Goal: Obtain resource: Download file/media

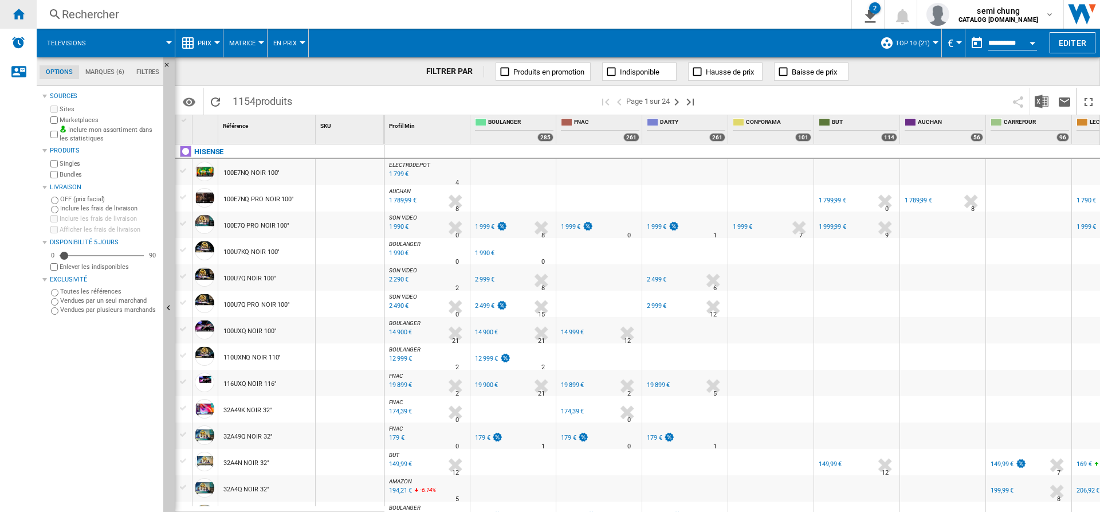
click at [22, 10] on ng-md-icon "Accueil" at bounding box center [18, 14] width 14 height 14
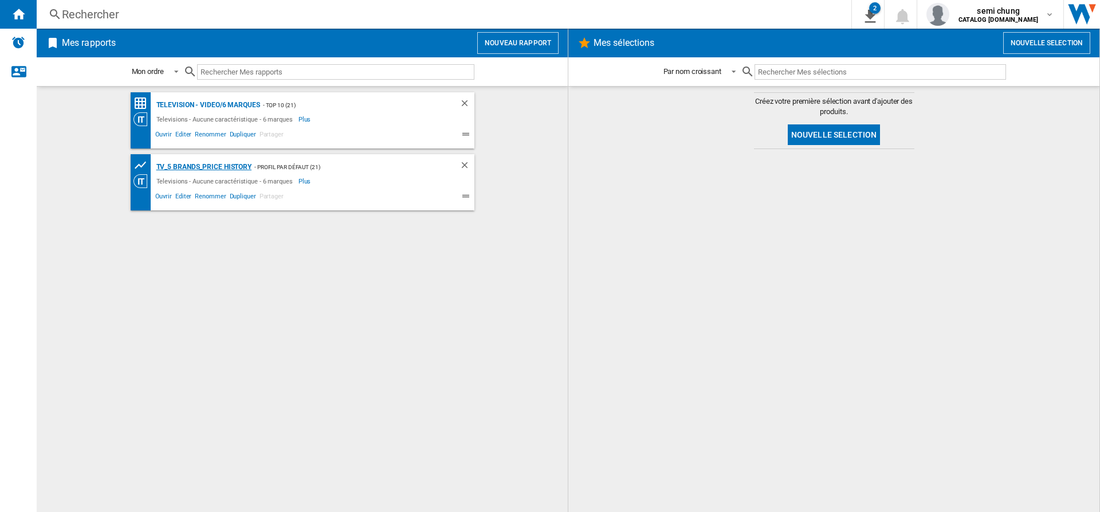
click at [209, 165] on div "TV_5 Brands_Price History" at bounding box center [203, 167] width 99 height 14
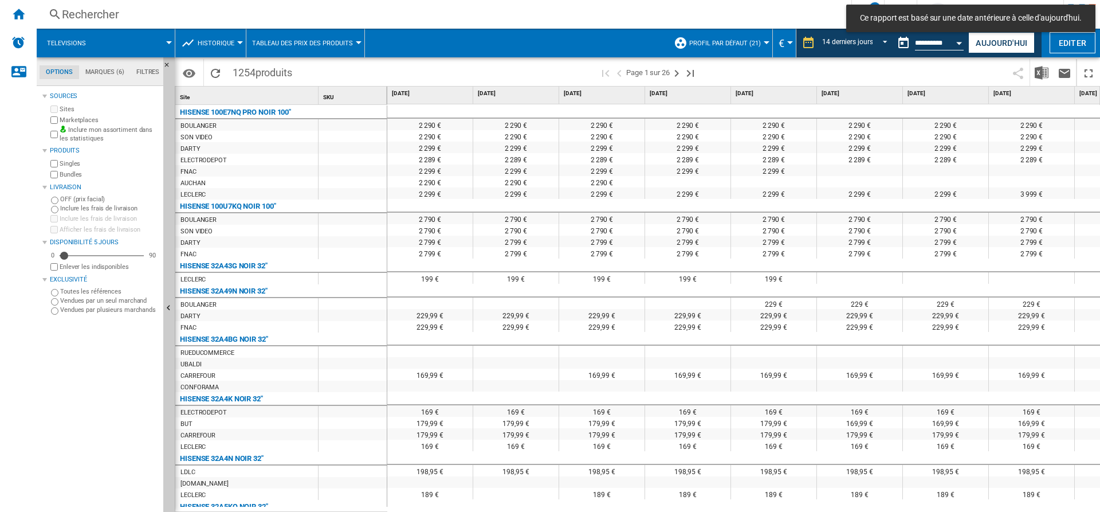
click at [960, 42] on div "Open calendar" at bounding box center [960, 43] width 6 height 3
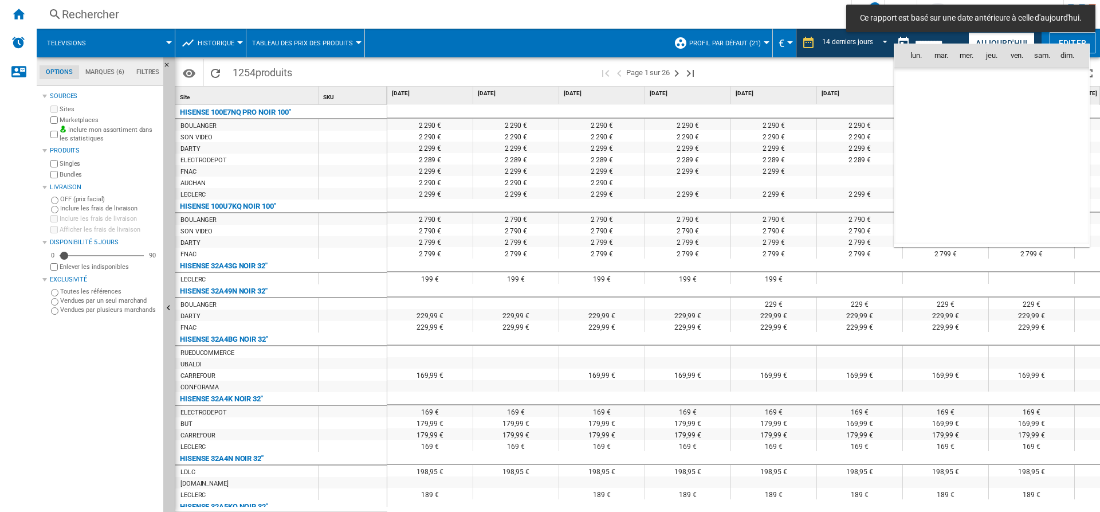
scroll to position [3340, 0]
click at [986, 40] on div at bounding box center [550, 256] width 1100 height 512
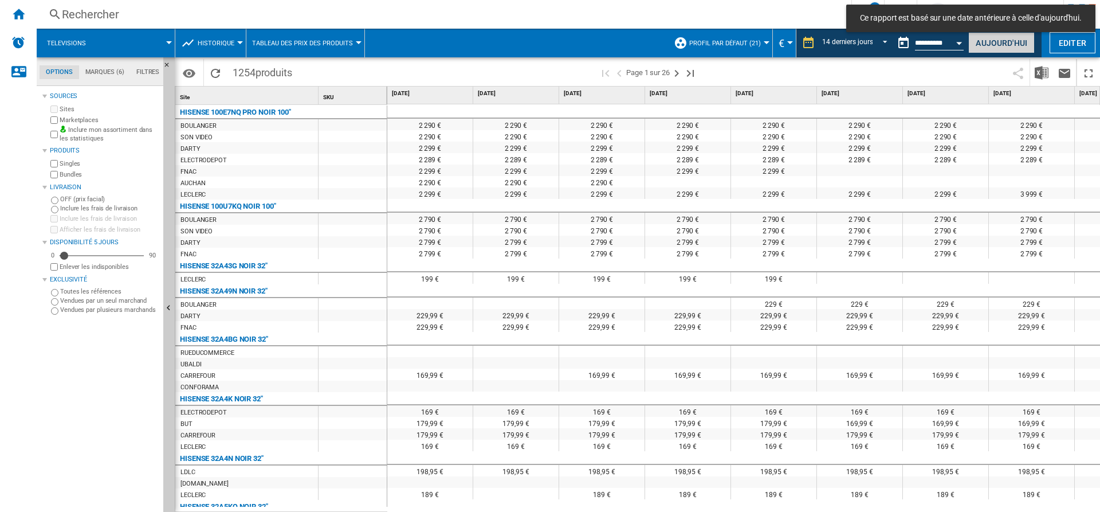
click at [984, 40] on button "Aujourd'hui" at bounding box center [1001, 42] width 66 height 21
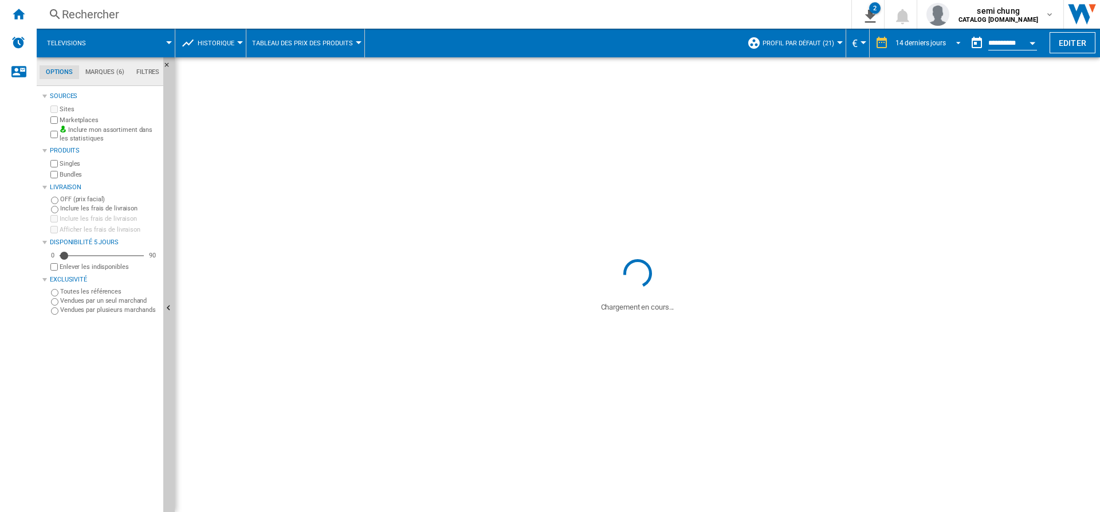
click at [952, 42] on span "REPORTS.WIZARD.STEPS.REPORT.STEPS.REPORT_OPTIONS.PERIOD: 14 derniers jours" at bounding box center [955, 42] width 14 height 10
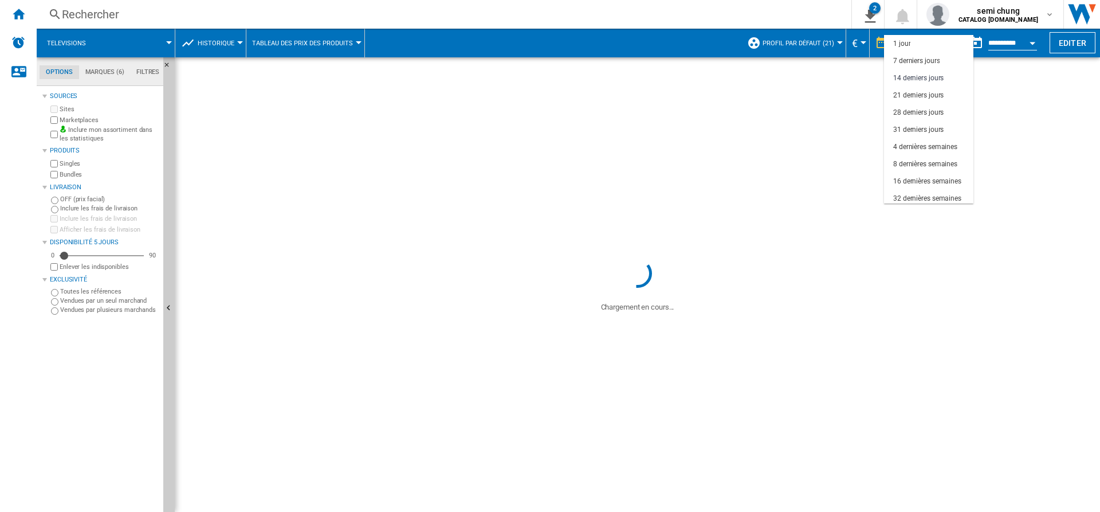
scroll to position [34, 0]
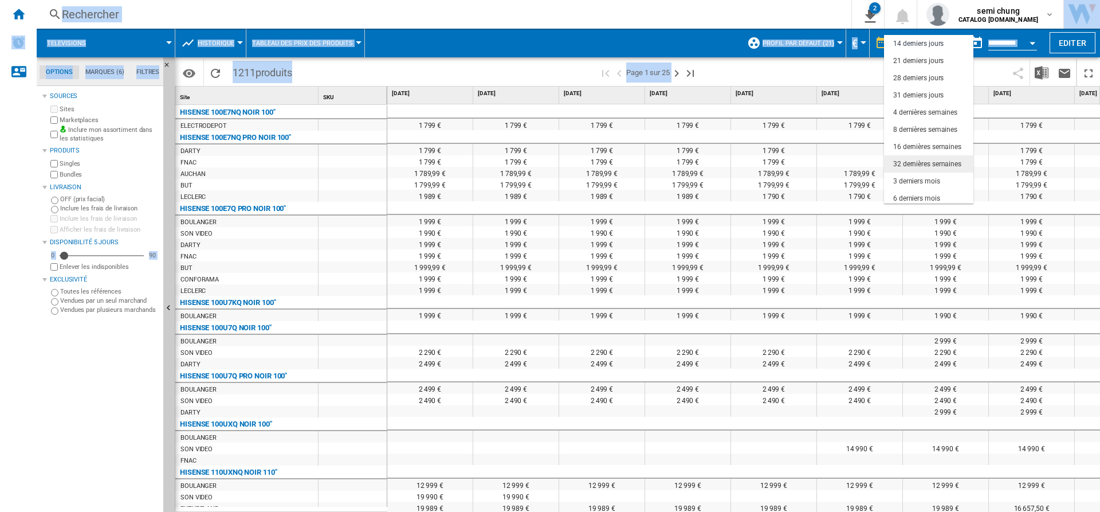
drag, startPoint x: 969, startPoint y: 168, endPoint x: 977, endPoint y: 183, distance: 17.4
click at [977, 183] on body "In order to access Insight, please log out and log in again OK NEW Rechercher R…" at bounding box center [550, 256] width 1100 height 512
click at [1031, 44] on md-backdrop at bounding box center [550, 256] width 1100 height 512
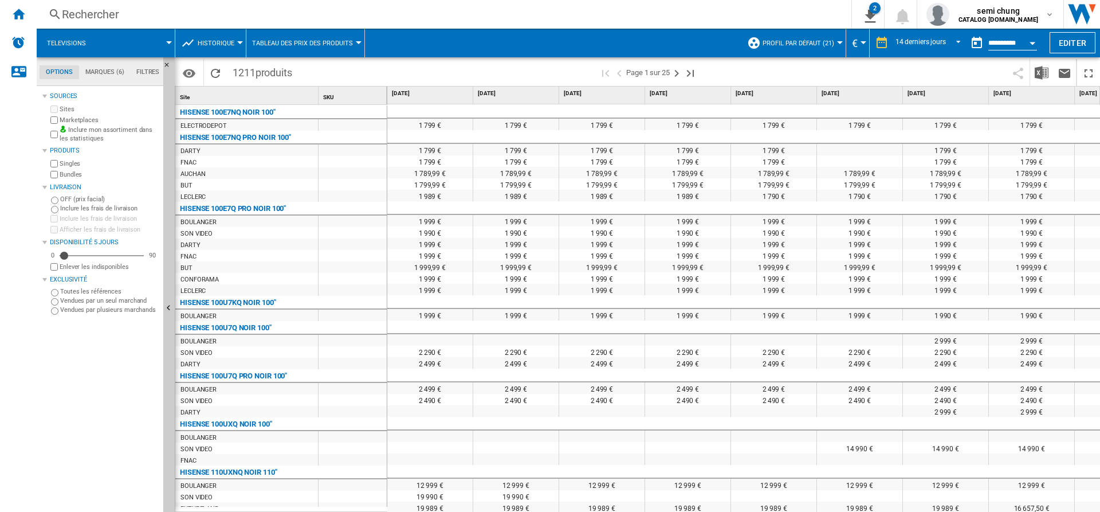
click at [1031, 44] on div "Open calendar" at bounding box center [1033, 43] width 6 height 3
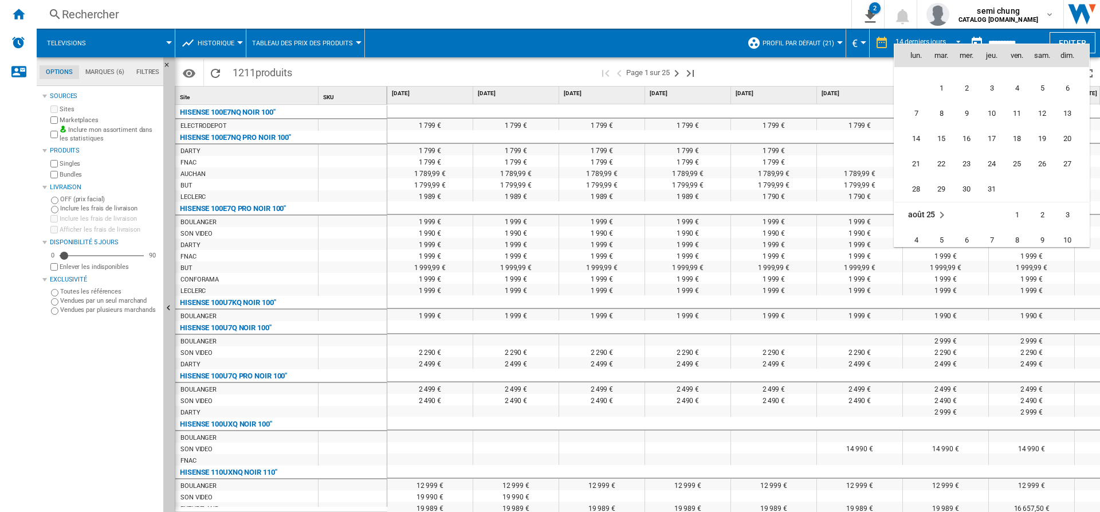
scroll to position [4836, 0]
click at [1039, 205] on span "31" at bounding box center [1042, 204] width 23 height 23
type input "**********"
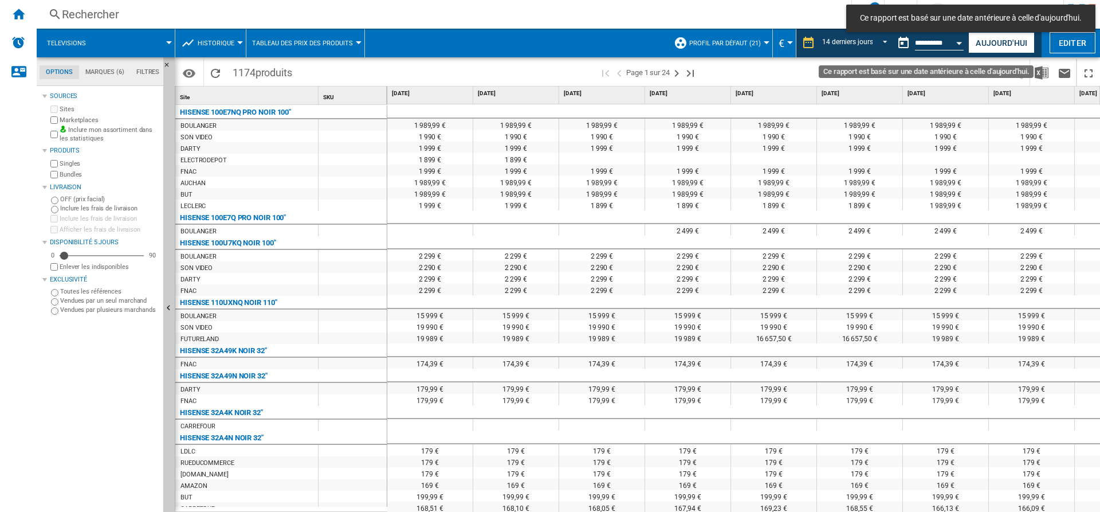
click at [961, 42] on div "Open calendar" at bounding box center [960, 43] width 6 height 3
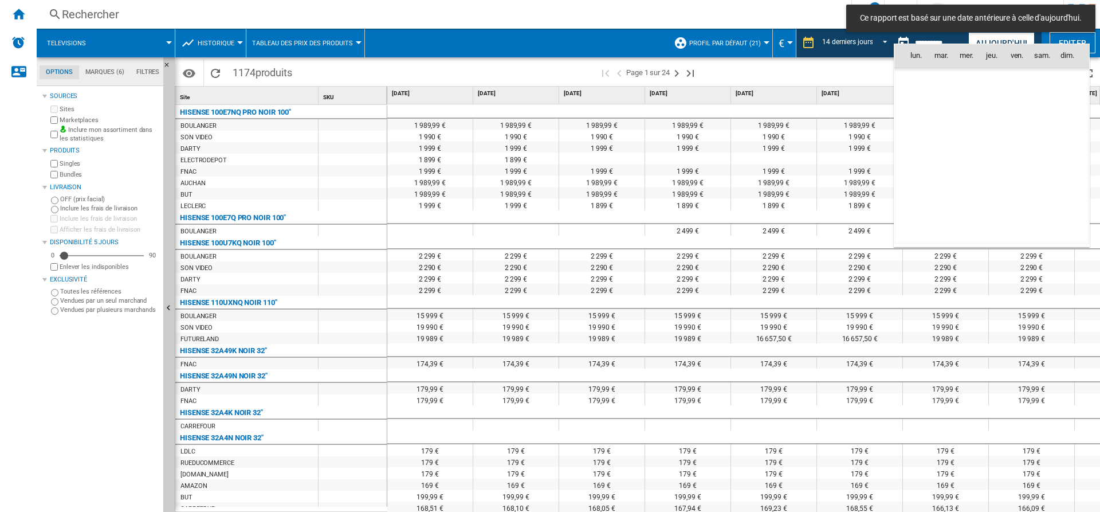
scroll to position [4859, 0]
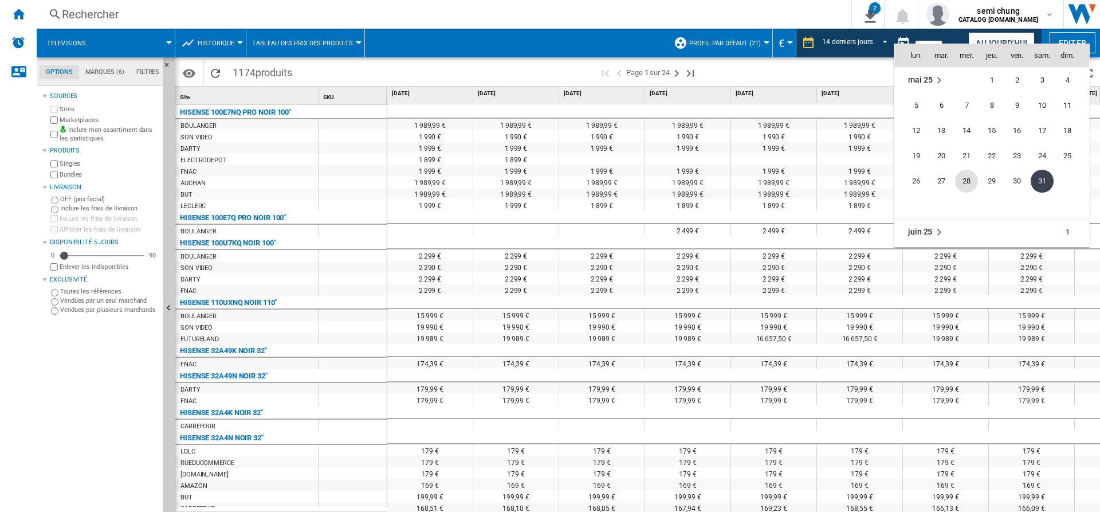
click at [975, 177] on span "28" at bounding box center [966, 181] width 23 height 23
type input "**********"
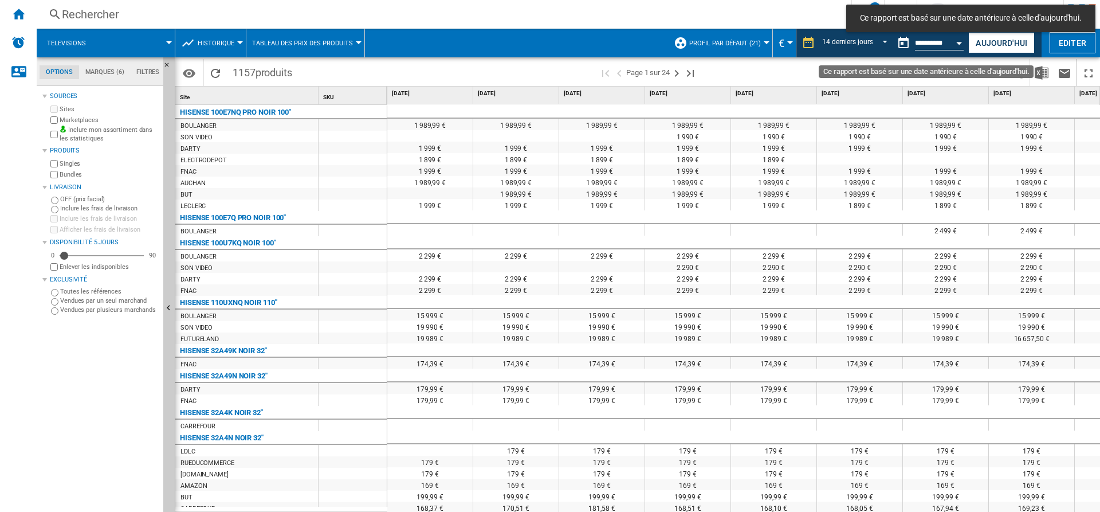
click at [962, 46] on button "Open calendar" at bounding box center [959, 41] width 21 height 21
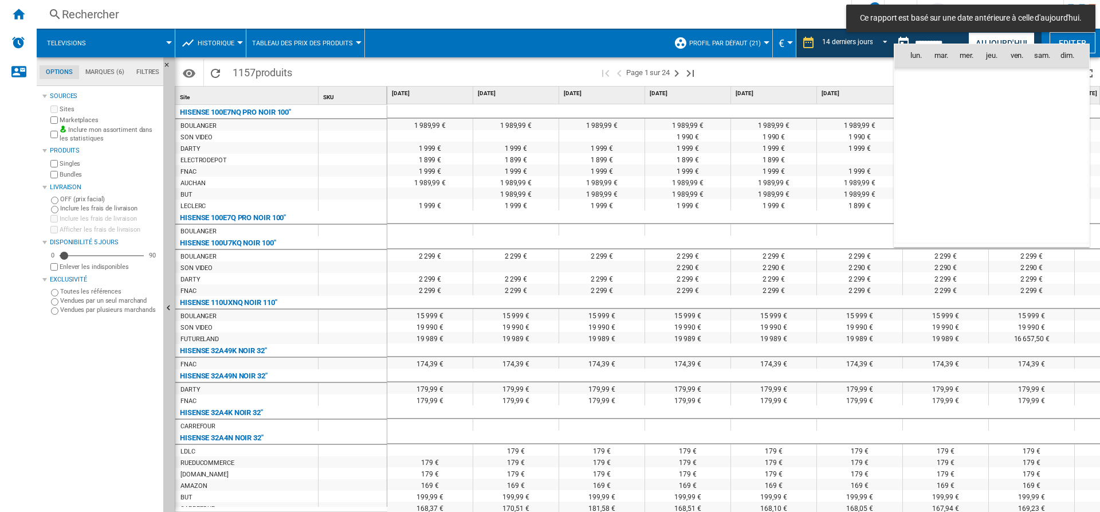
scroll to position [4859, 0]
click at [872, 74] on div at bounding box center [550, 256] width 1100 height 512
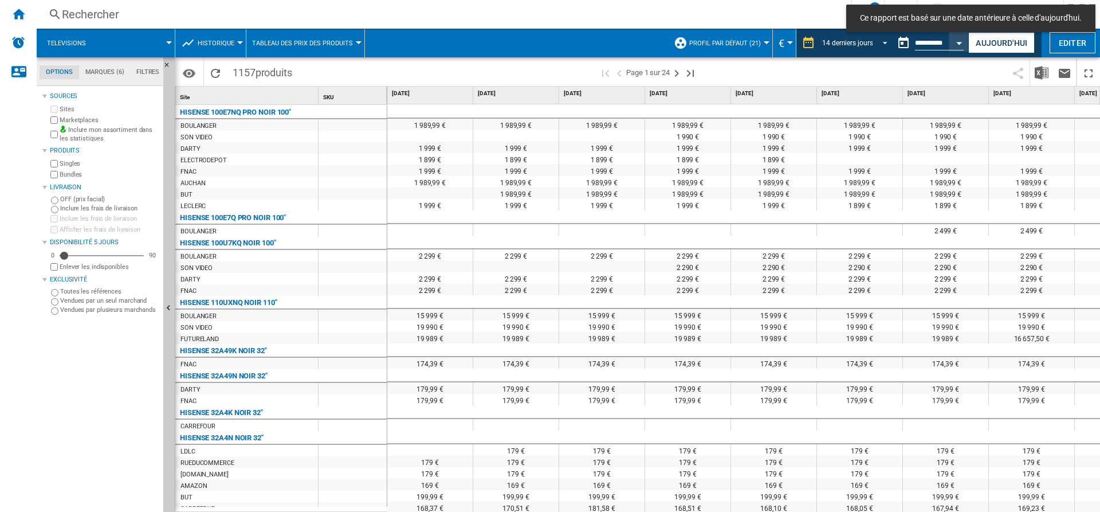
click at [880, 42] on span "REPORTS.WIZARD.STEPS.REPORT.STEPS.REPORT_OPTIONS.PERIOD: 14 derniers jours" at bounding box center [882, 42] width 14 height 10
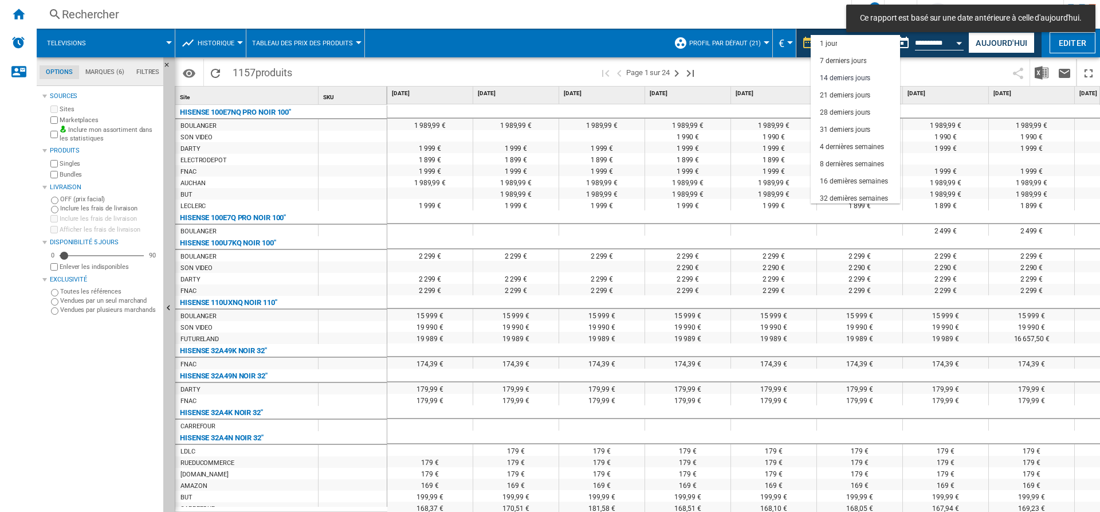
scroll to position [34, 0]
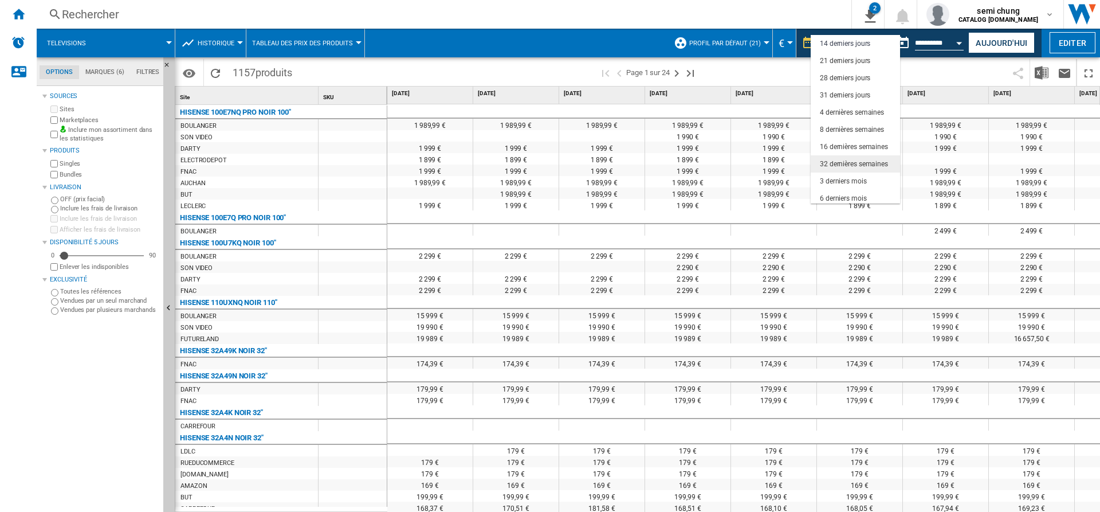
click at [848, 163] on div "32 dernières semaines" at bounding box center [854, 164] width 68 height 10
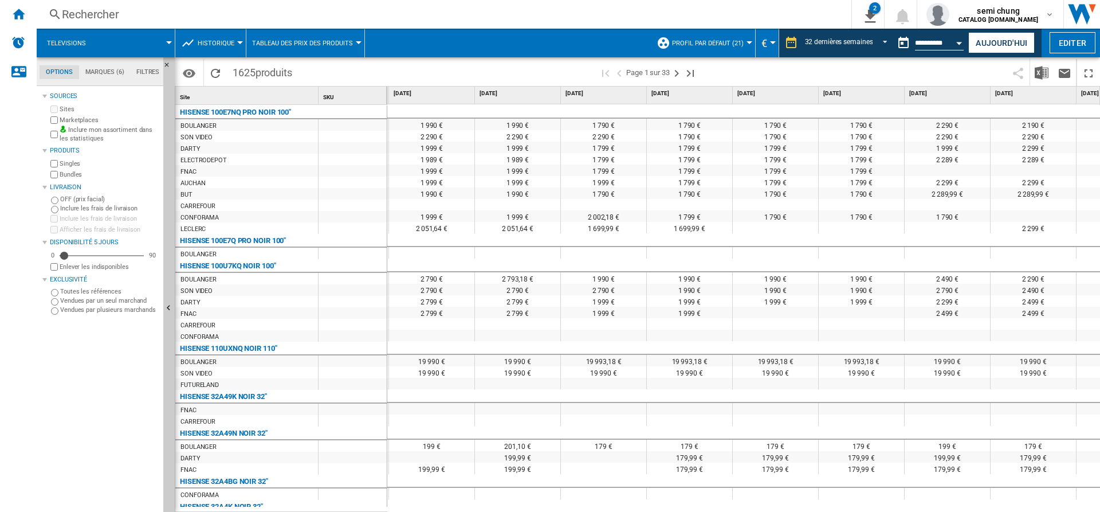
scroll to position [0, 842]
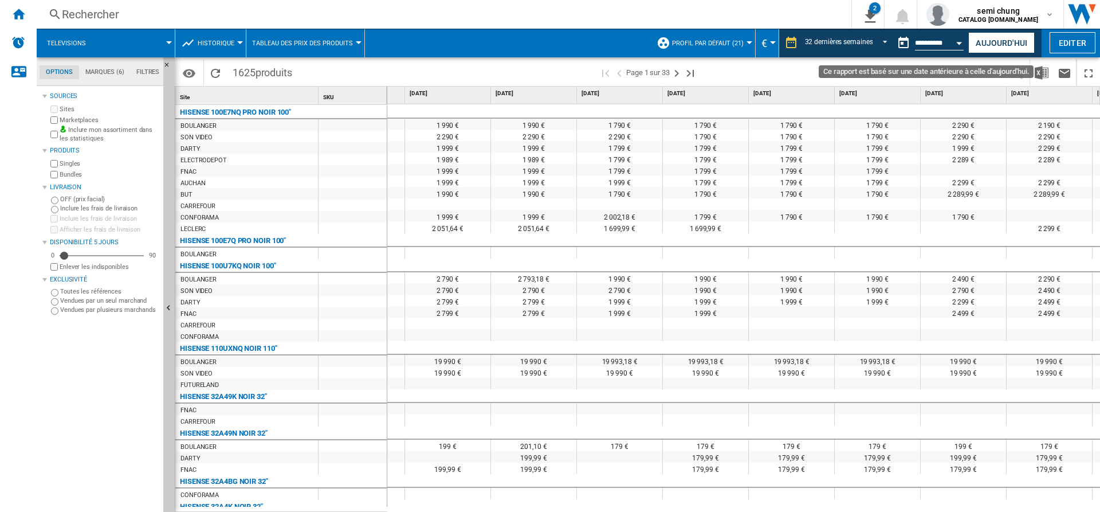
click at [957, 43] on div "Open calendar" at bounding box center [960, 43] width 6 height 3
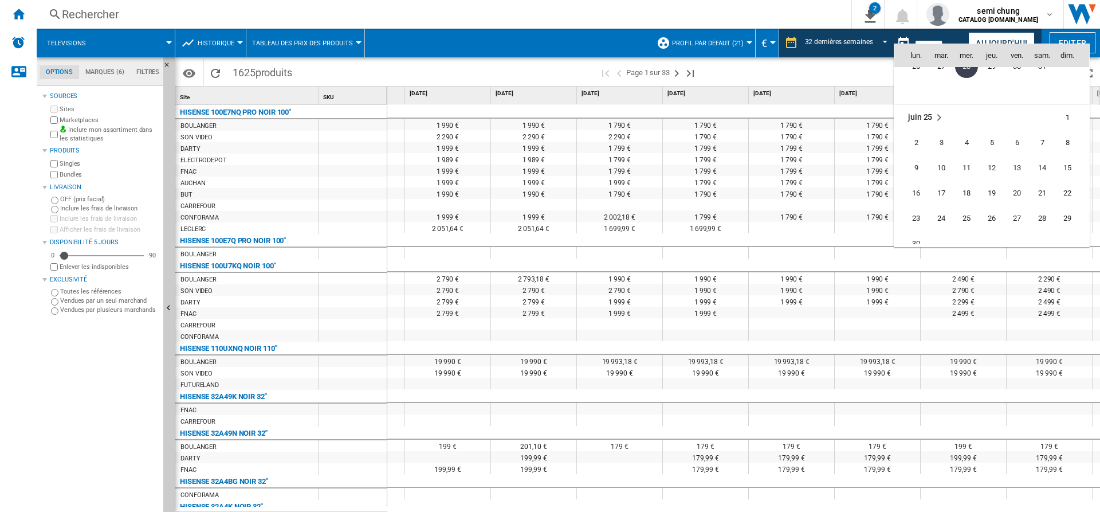
scroll to position [5088, 0]
click at [989, 100] on span "26" at bounding box center [991, 103] width 23 height 23
type input "**********"
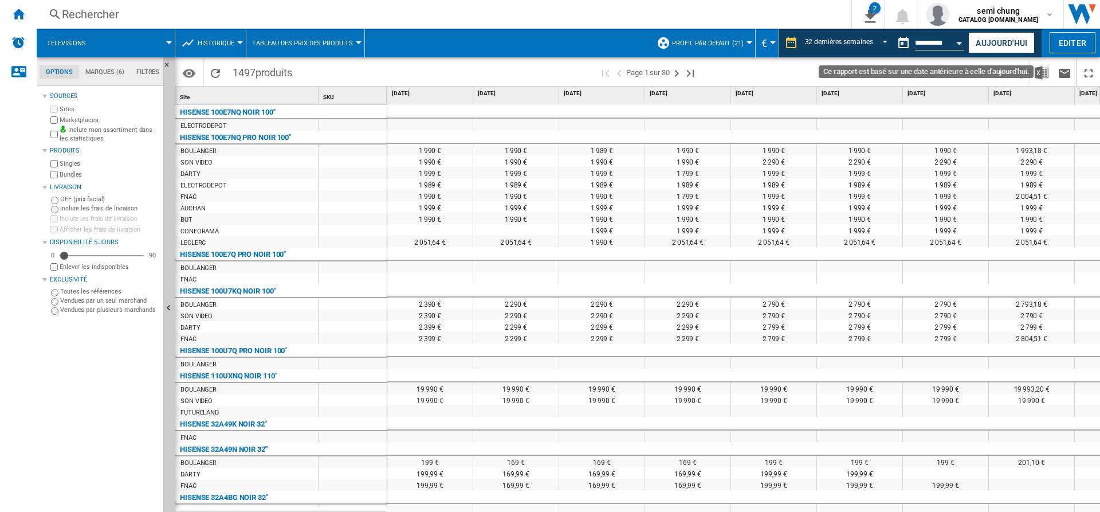
click at [960, 45] on button "Open calendar" at bounding box center [959, 41] width 21 height 21
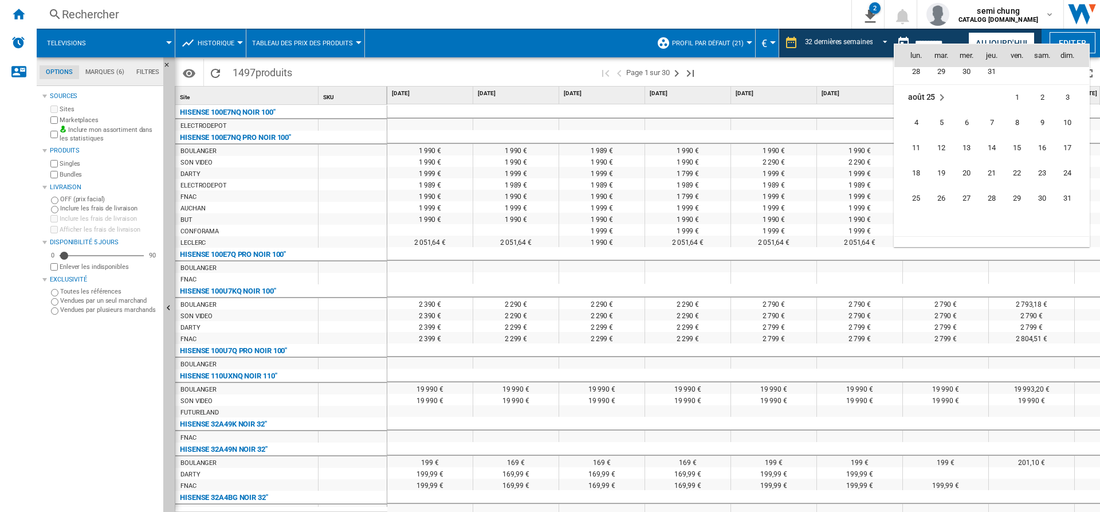
scroll to position [5240, 0]
click at [966, 128] on span "30" at bounding box center [966, 128] width 23 height 23
type input "**********"
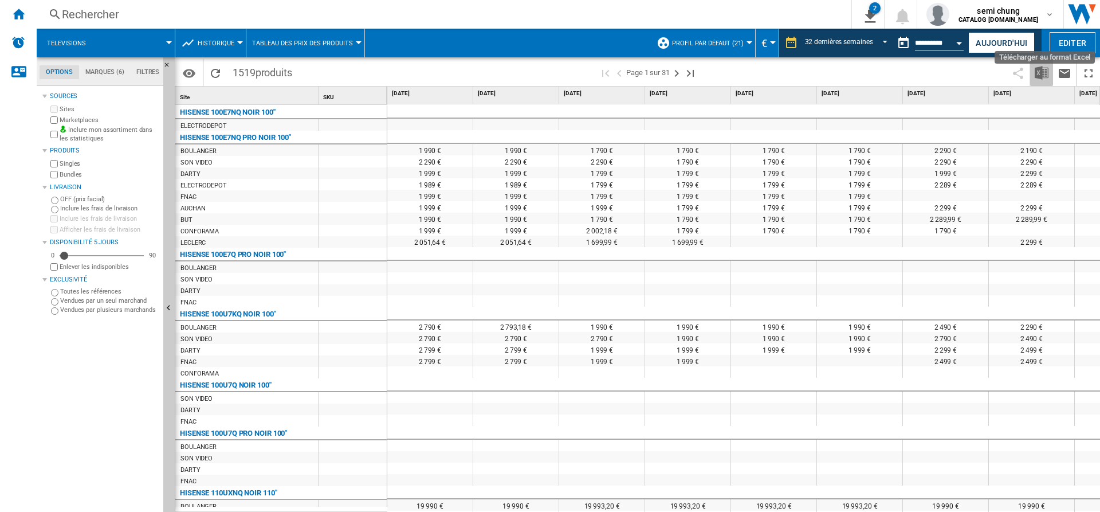
click at [1043, 71] on img "Télécharger au format Excel" at bounding box center [1042, 73] width 14 height 14
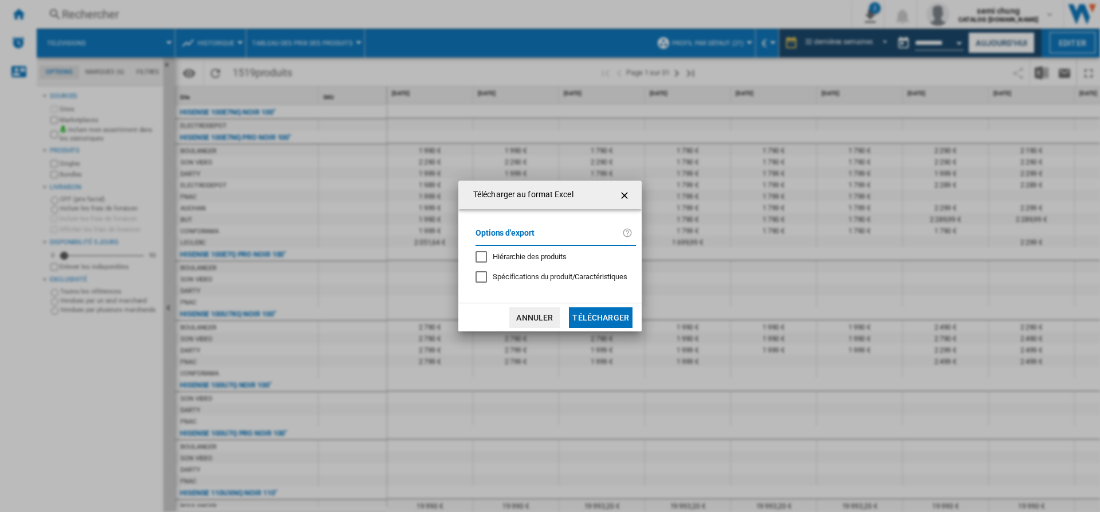
click at [608, 320] on button "Télécharger" at bounding box center [601, 317] width 64 height 21
